Goal: Complete application form: Complete application form

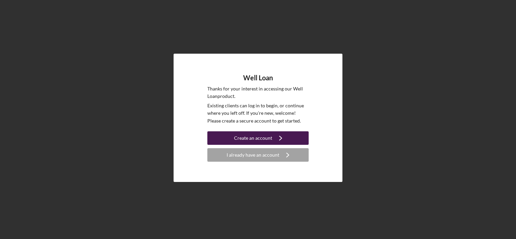
click at [251, 137] on div "Create an account" at bounding box center [253, 137] width 38 height 13
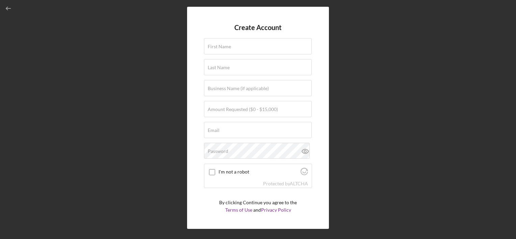
click at [262, 36] on form "Create Account First Name Last Name Business Name (if applicable) Amount Reques…" at bounding box center [258, 118] width 108 height 188
click at [259, 43] on div "First Name" at bounding box center [258, 46] width 108 height 17
type input "[PERSON_NAME]"
type input "Stoerp"
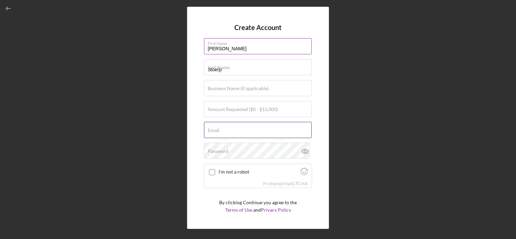
type input "[EMAIL_ADDRESS][DOMAIN_NAME]"
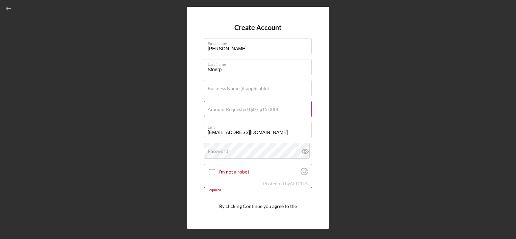
click at [280, 110] on input "Amount Requested ($0 - $15,000)" at bounding box center [258, 109] width 108 height 16
type input "$15,000"
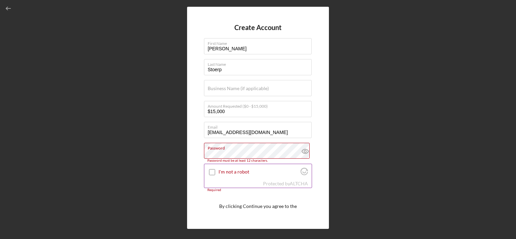
click at [215, 171] on input "I'm not a robot" at bounding box center [212, 172] width 6 height 6
checkbox input "true"
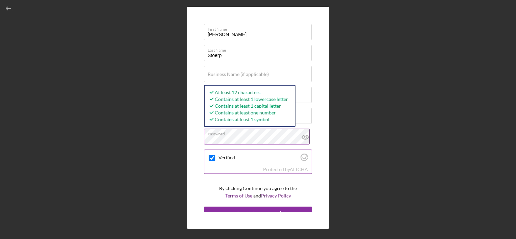
scroll to position [22, 0]
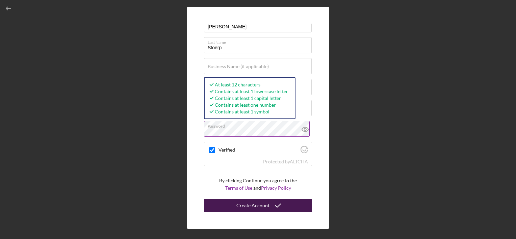
click at [256, 205] on div "Create Account" at bounding box center [252, 205] width 33 height 13
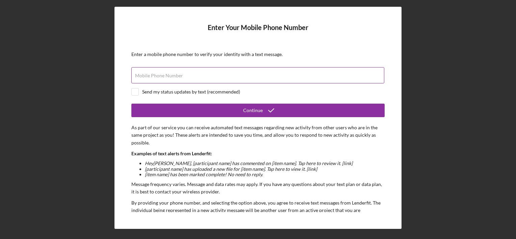
click at [218, 78] on input "Mobile Phone Number" at bounding box center [257, 75] width 253 height 16
type input "[PHONE_NUMBER]"
click at [179, 93] on div "Send my status updates by text (recommended)" at bounding box center [191, 91] width 98 height 5
checkbox input "true"
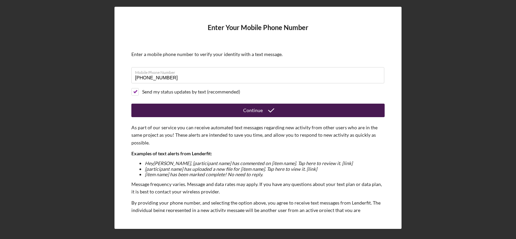
click at [231, 109] on button "Continue" at bounding box center [257, 110] width 253 height 13
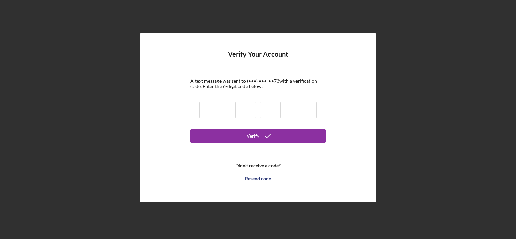
click at [212, 114] on input at bounding box center [207, 110] width 16 height 17
type input "5"
type input "2"
type input "1"
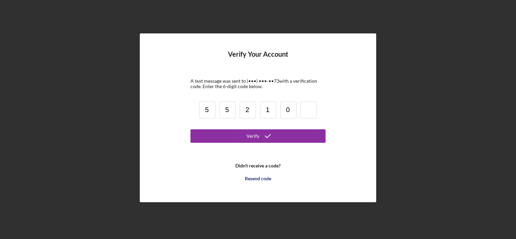
type input "0"
type input "6"
click at [190, 129] on button "Verify" at bounding box center [257, 135] width 135 height 13
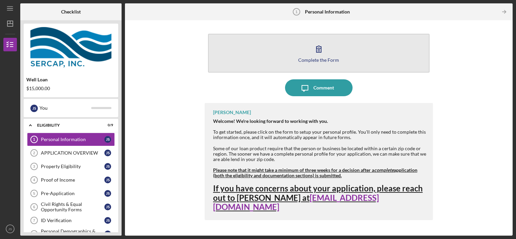
click at [328, 52] on button "Complete the Form Form" at bounding box center [319, 53] width 222 height 39
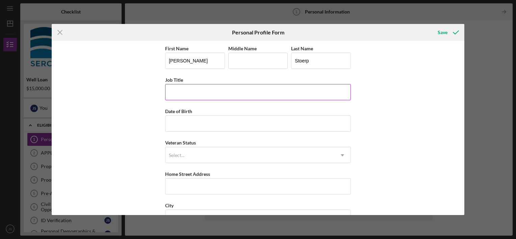
click at [226, 93] on input "Job Title" at bounding box center [258, 92] width 186 height 16
type input "Order Processor"
type input "[DATE]"
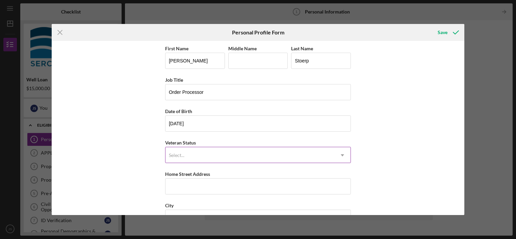
click at [189, 156] on div "Select..." at bounding box center [249, 155] width 169 height 16
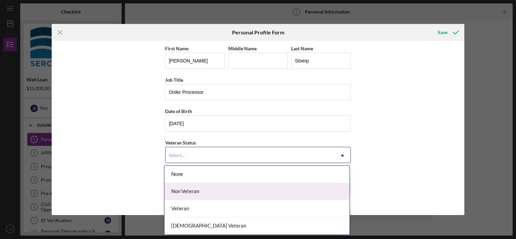
click at [191, 190] on div "Non Veteran" at bounding box center [256, 191] width 185 height 17
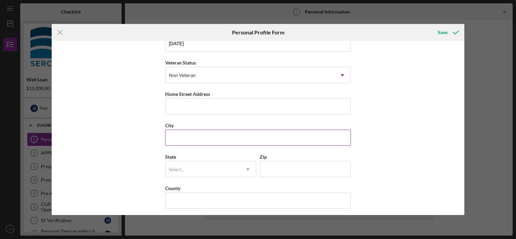
scroll to position [82, 0]
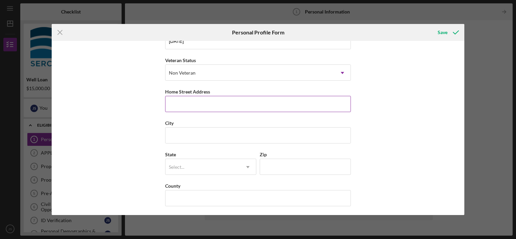
click at [223, 104] on input "Home Street Address" at bounding box center [258, 104] width 186 height 16
type input "[STREET_ADDRESS]"
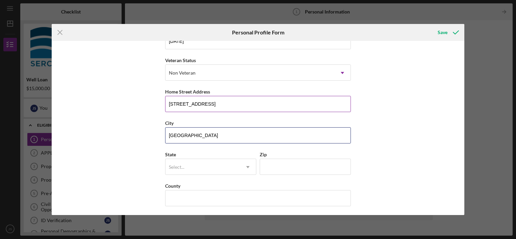
type input "[GEOGRAPHIC_DATA]"
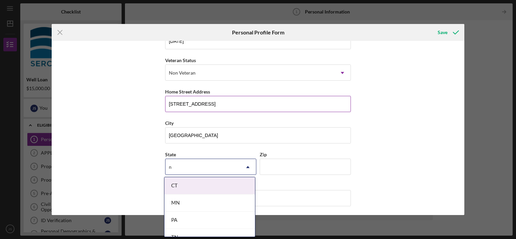
type input "nc"
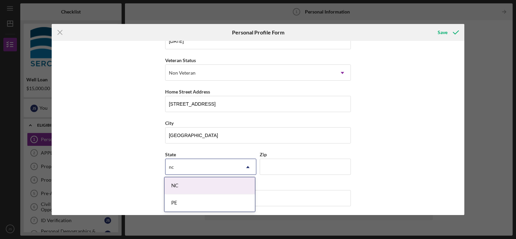
click at [184, 183] on div "NC" at bounding box center [209, 185] width 90 height 17
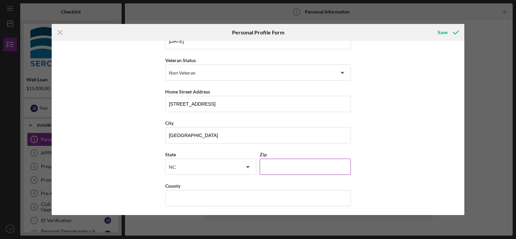
click at [284, 156] on div "Zip" at bounding box center [304, 154] width 91 height 8
click at [279, 166] on input "Zip" at bounding box center [304, 167] width 91 height 16
type input "28147"
type input "[PERSON_NAME]"
click at [396, 127] on div "First Name [PERSON_NAME] Middle Name Last Name [PERSON_NAME] Job Title Order Pr…" at bounding box center [258, 128] width 412 height 174
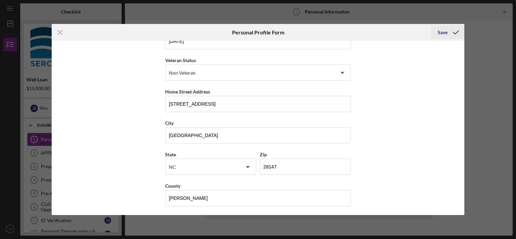
click at [447, 31] on icon "submit" at bounding box center [455, 32] width 17 height 17
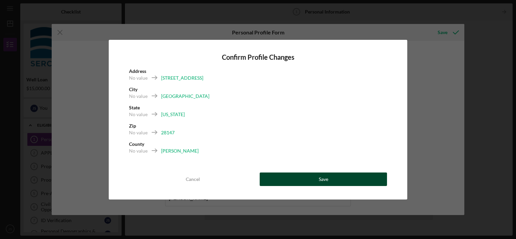
click at [326, 180] on div "Save" at bounding box center [323, 178] width 9 height 13
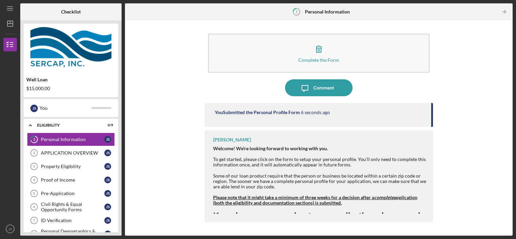
click at [463, 155] on div "Complete the Form Form Icon/Message Comment You Submitted the Personal Profile …" at bounding box center [318, 128] width 381 height 209
click at [504, 11] on polyline "button" at bounding box center [505, 11] width 2 height 3
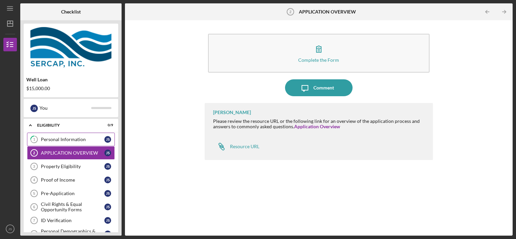
click at [61, 141] on div "Personal Information" at bounding box center [72, 139] width 63 height 5
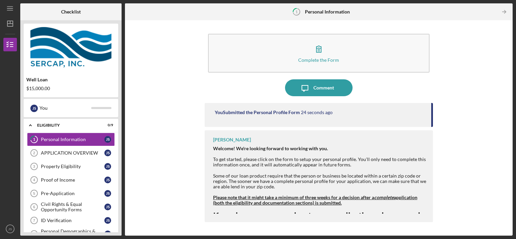
drag, startPoint x: 409, startPoint y: 164, endPoint x: 411, endPoint y: 160, distance: 4.1
click at [411, 160] on div "Welcome! We're looking forward to working with you. To get started, please clic…" at bounding box center [319, 157] width 213 height 22
click at [475, 185] on div "Complete the Form Form Icon/Message Comment You Submitted the Personal Profile …" at bounding box center [318, 128] width 381 height 209
click at [322, 209] on div at bounding box center [319, 207] width 213 height 5
drag, startPoint x: 474, startPoint y: 200, endPoint x: 481, endPoint y: 179, distance: 21.7
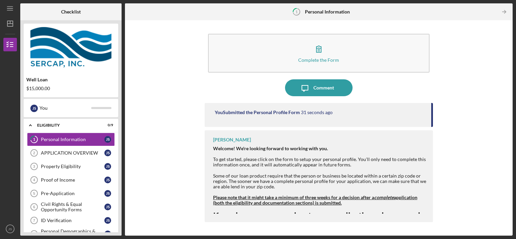
click at [475, 200] on div "Complete the Form Form Icon/Message Comment You Submitted the Personal Profile …" at bounding box center [318, 128] width 381 height 209
click at [510, 11] on icon "Icon/Table Pagination Arrow" at bounding box center [503, 11] width 15 height 15
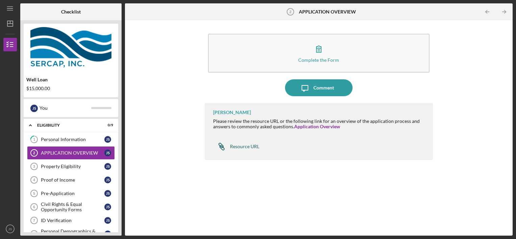
click at [248, 147] on div "Resource URL" at bounding box center [244, 146] width 29 height 5
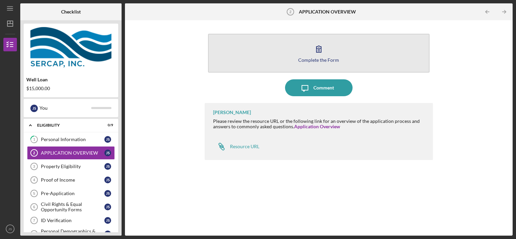
click at [330, 51] on button "Complete the Form Form" at bounding box center [319, 53] width 222 height 39
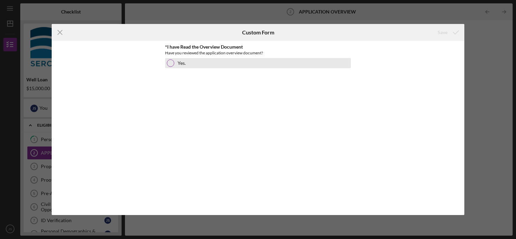
click at [217, 65] on div "Yes." at bounding box center [258, 63] width 186 height 10
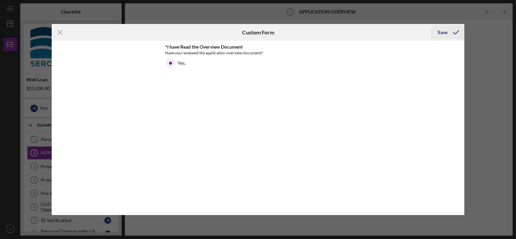
click at [444, 32] on div "Save" at bounding box center [442, 32] width 10 height 13
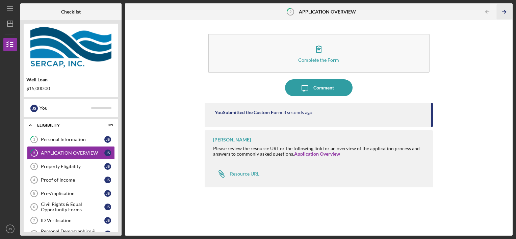
click at [504, 8] on icon "Icon/Table Pagination Arrow" at bounding box center [503, 11] width 15 height 15
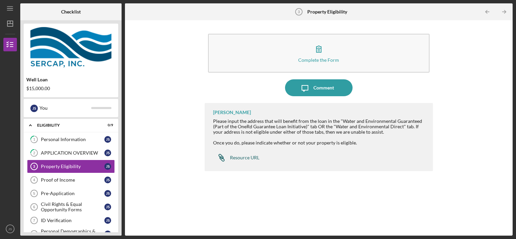
click at [254, 155] on div "Resource URL" at bounding box center [244, 157] width 29 height 5
